Goal: Check status: Check status

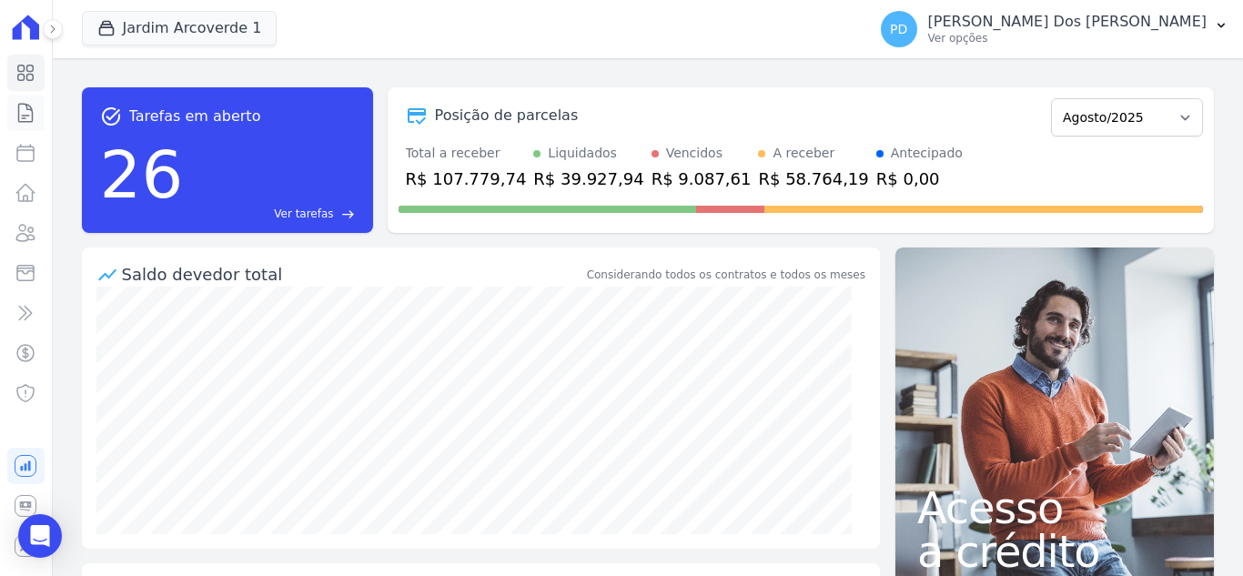
drag, startPoint x: 0, startPoint y: 0, endPoint x: 25, endPoint y: 115, distance: 117.5
click at [25, 116] on icon at bounding box center [26, 113] width 22 height 22
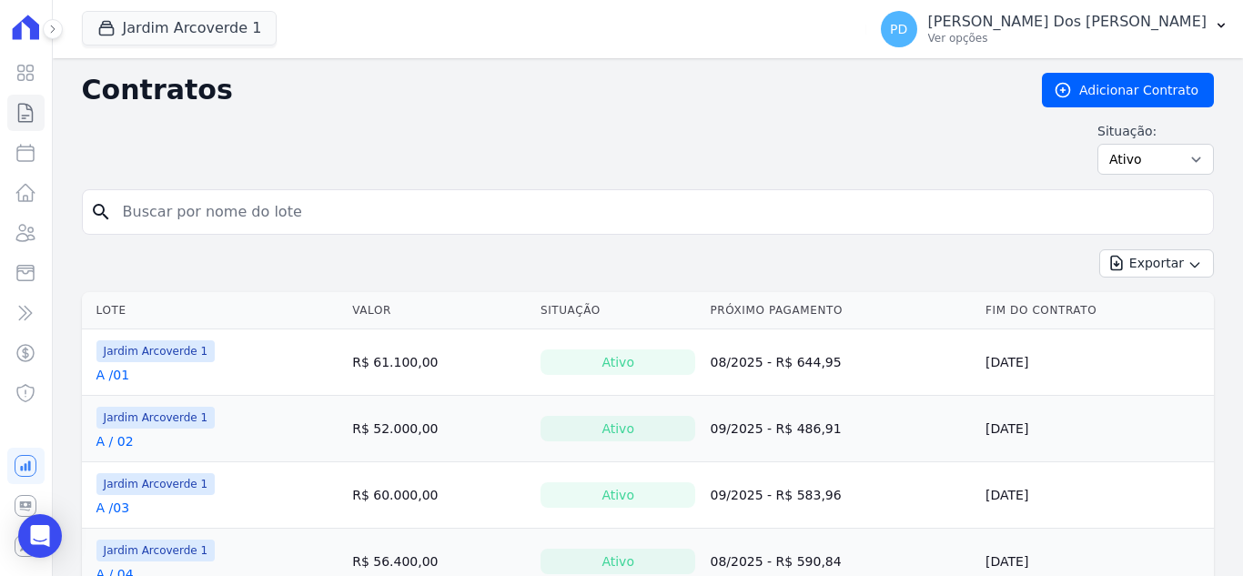
click at [242, 215] on input "search" at bounding box center [659, 212] width 1094 height 36
type input "e / 15"
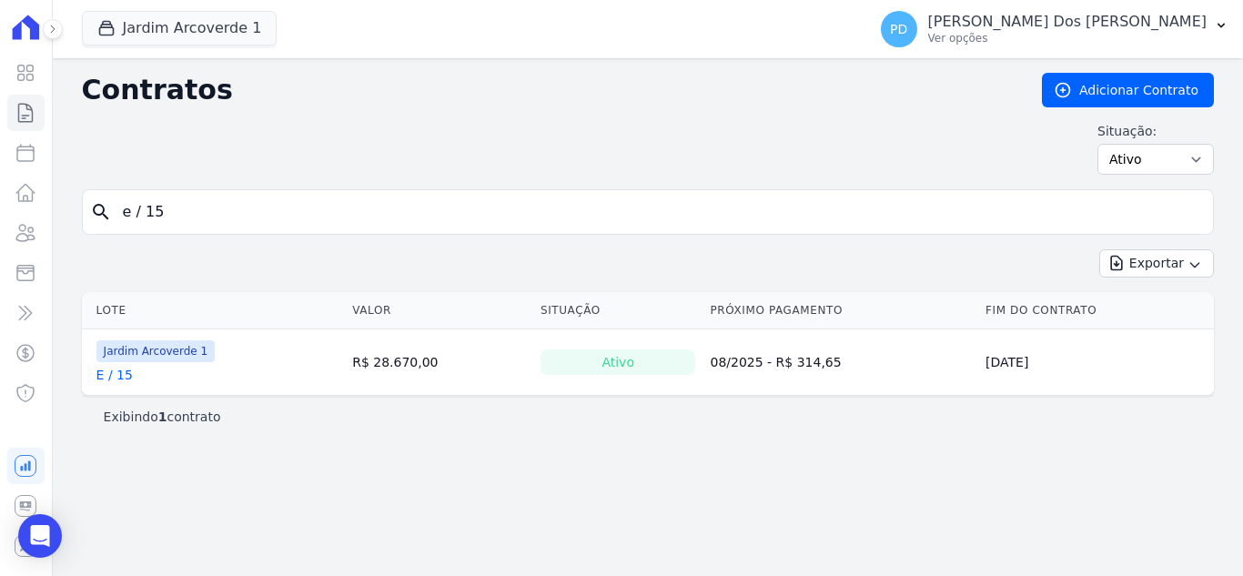
click at [108, 370] on link "E / 15" at bounding box center [114, 375] width 36 height 18
